Goal: Task Accomplishment & Management: Complete application form

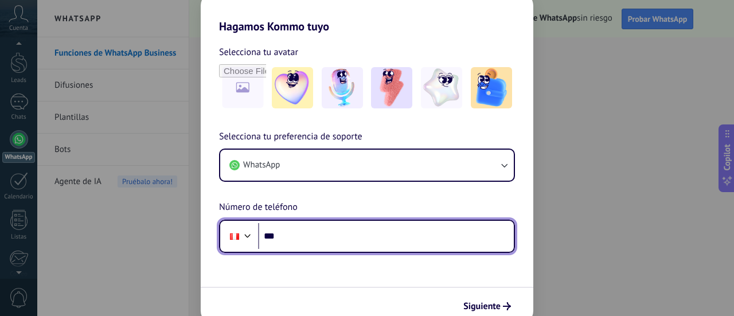
click at [342, 237] on input "***" at bounding box center [386, 236] width 256 height 26
type input "**********"
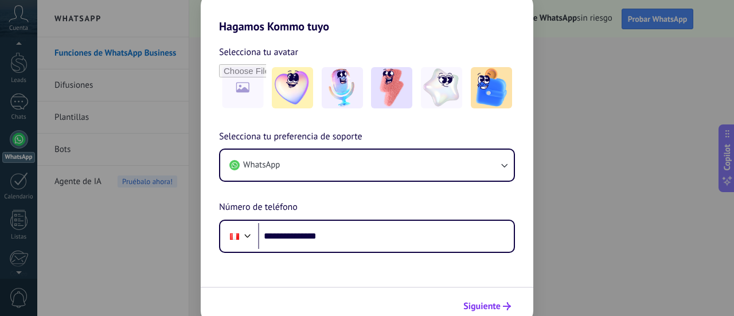
click at [492, 307] on span "Siguiente" at bounding box center [482, 306] width 37 height 8
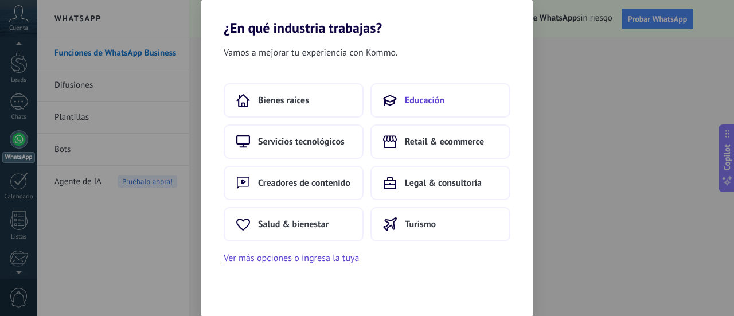
click at [422, 102] on span "Educación" at bounding box center [425, 100] width 40 height 11
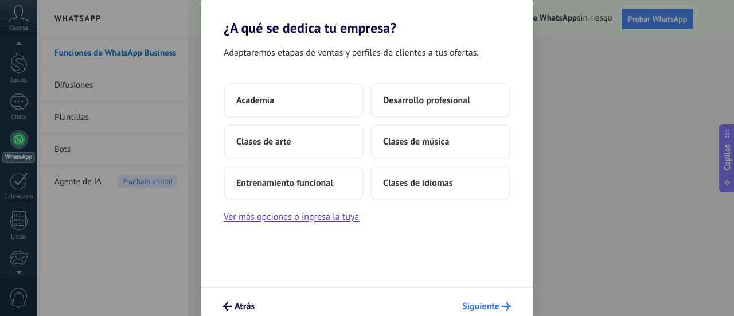
click at [491, 310] on span "Siguiente" at bounding box center [480, 306] width 37 height 8
click at [304, 98] on button "Academia" at bounding box center [294, 100] width 140 height 34
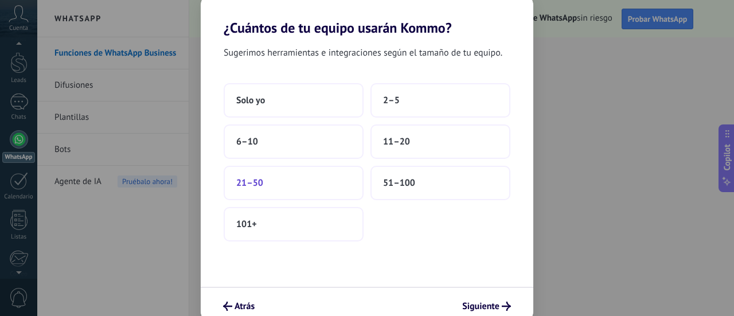
click at [273, 183] on button "21–50" at bounding box center [294, 183] width 140 height 34
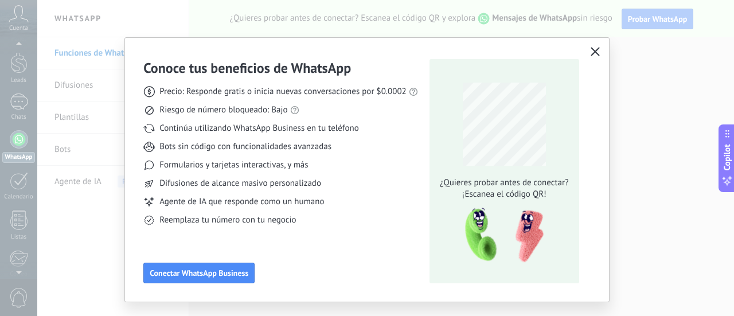
click at [595, 52] on icon "button" at bounding box center [595, 51] width 9 height 9
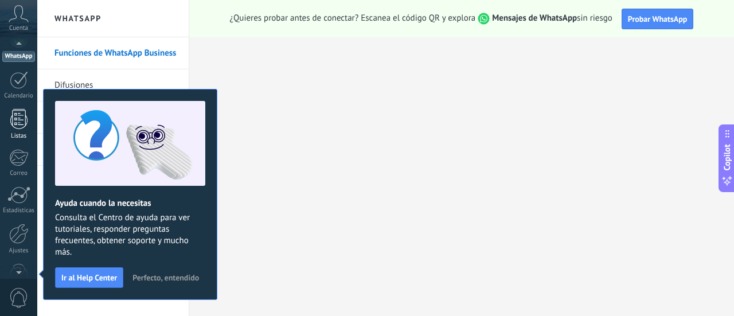
scroll to position [33, 0]
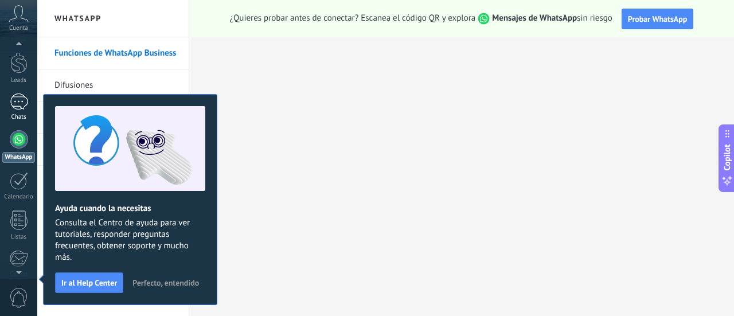
click at [11, 105] on div at bounding box center [19, 102] width 18 height 17
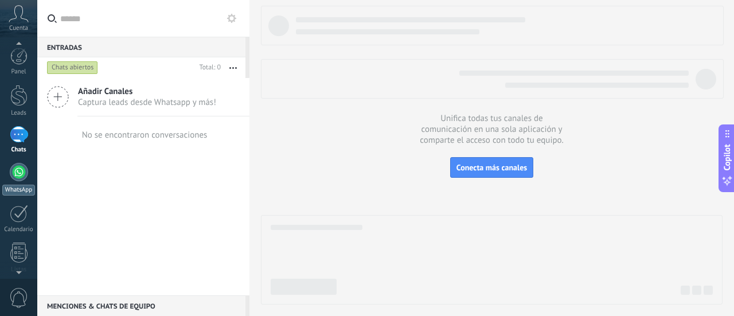
click at [17, 167] on div at bounding box center [19, 172] width 18 height 18
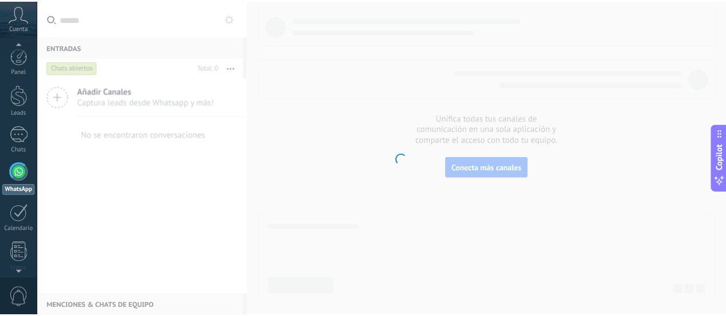
scroll to position [33, 0]
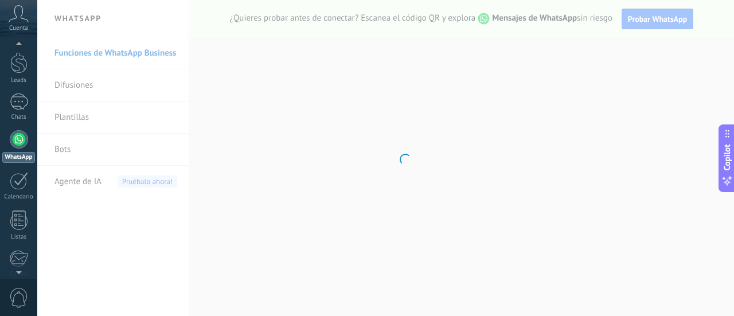
click at [99, 87] on body ".abccls-1,.abccls-2{fill-rule:evenodd}.abccls-2{fill:#fff} .abfcls-1{fill:none}…" at bounding box center [367, 158] width 734 height 316
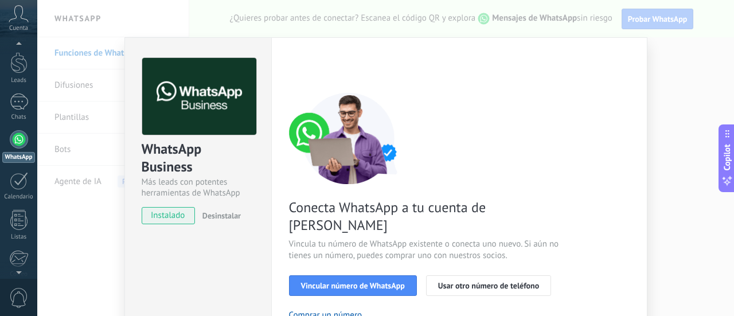
click at [643, 210] on div "Configuraciones Autorizaciones This tab logs the users who have granted integra…" at bounding box center [459, 260] width 376 height 447
click at [107, 160] on div "WhatsApp Business Más leads con potentes herramientas de WhatsApp instalado Des…" at bounding box center [385, 158] width 697 height 316
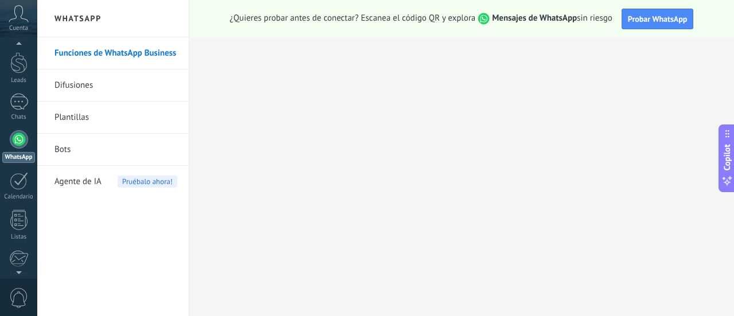
click at [102, 121] on link "Plantillas" at bounding box center [116, 118] width 123 height 32
